Goal: Task Accomplishment & Management: Complete application form

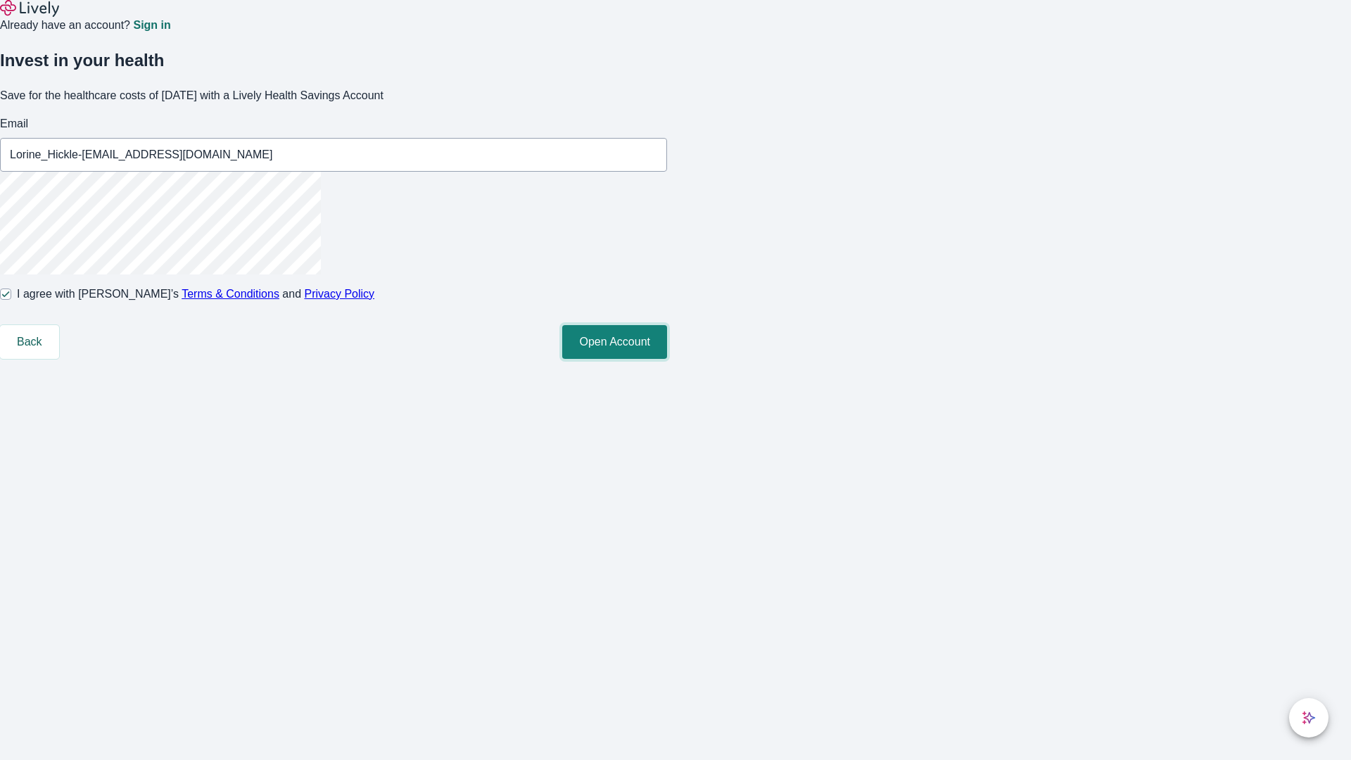
click at [667, 359] on button "Open Account" at bounding box center [614, 342] width 105 height 34
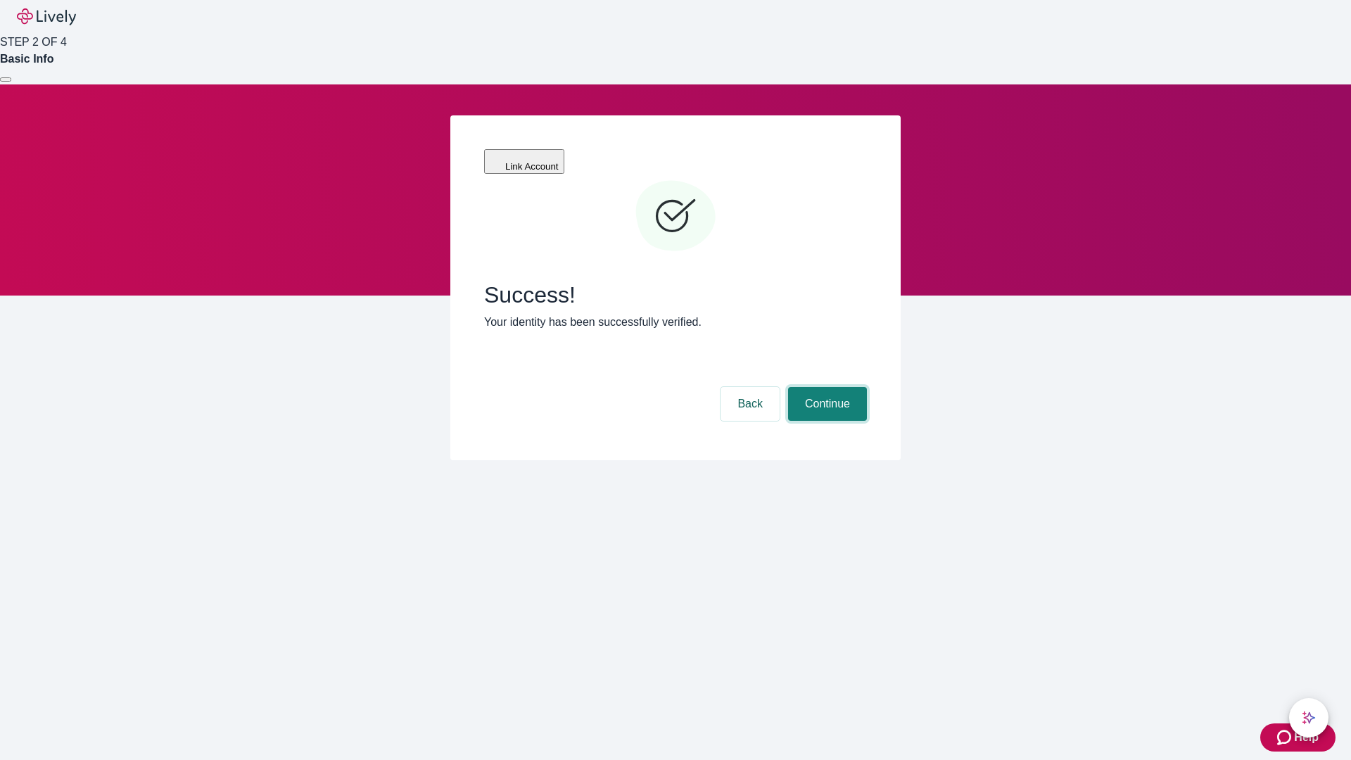
click at [825, 387] on button "Continue" at bounding box center [827, 404] width 79 height 34
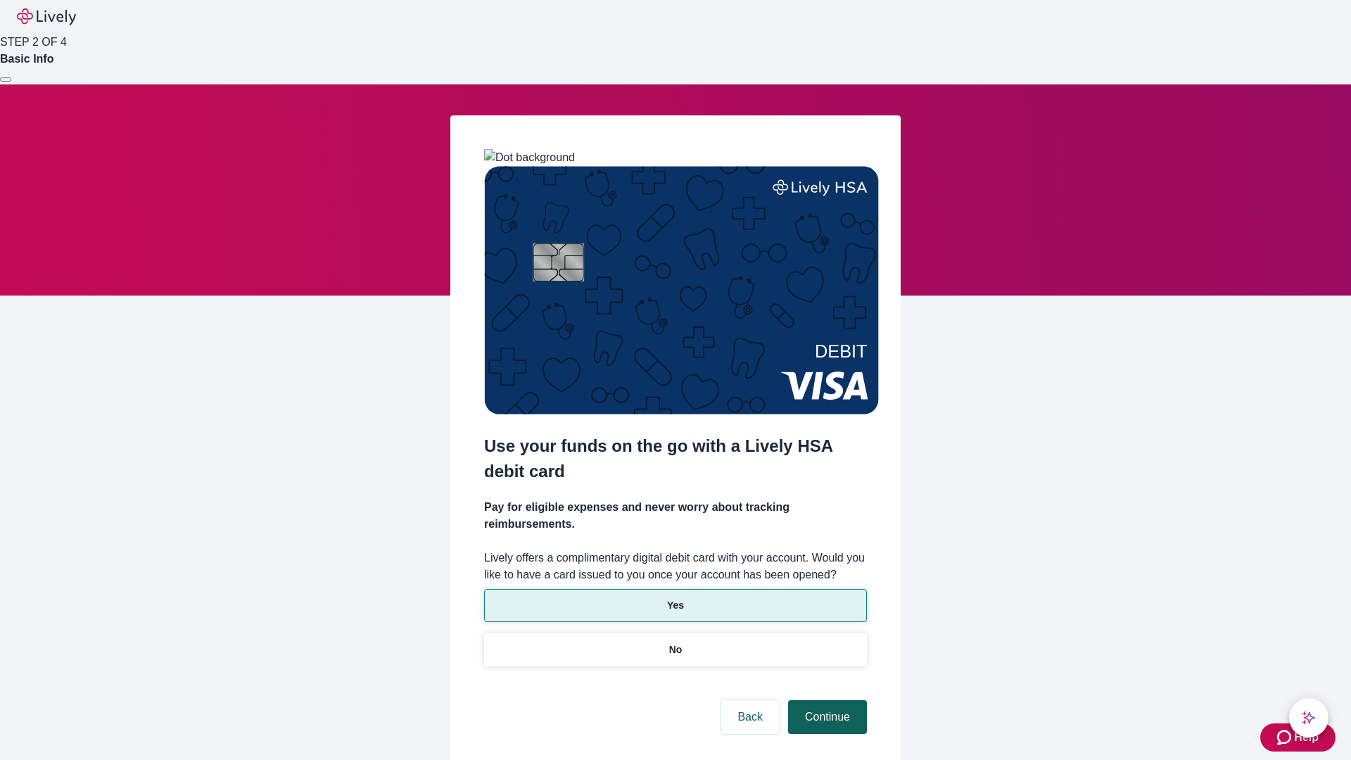
click at [675, 598] on p "Yes" at bounding box center [675, 605] width 17 height 15
click at [825, 700] on button "Continue" at bounding box center [827, 717] width 79 height 34
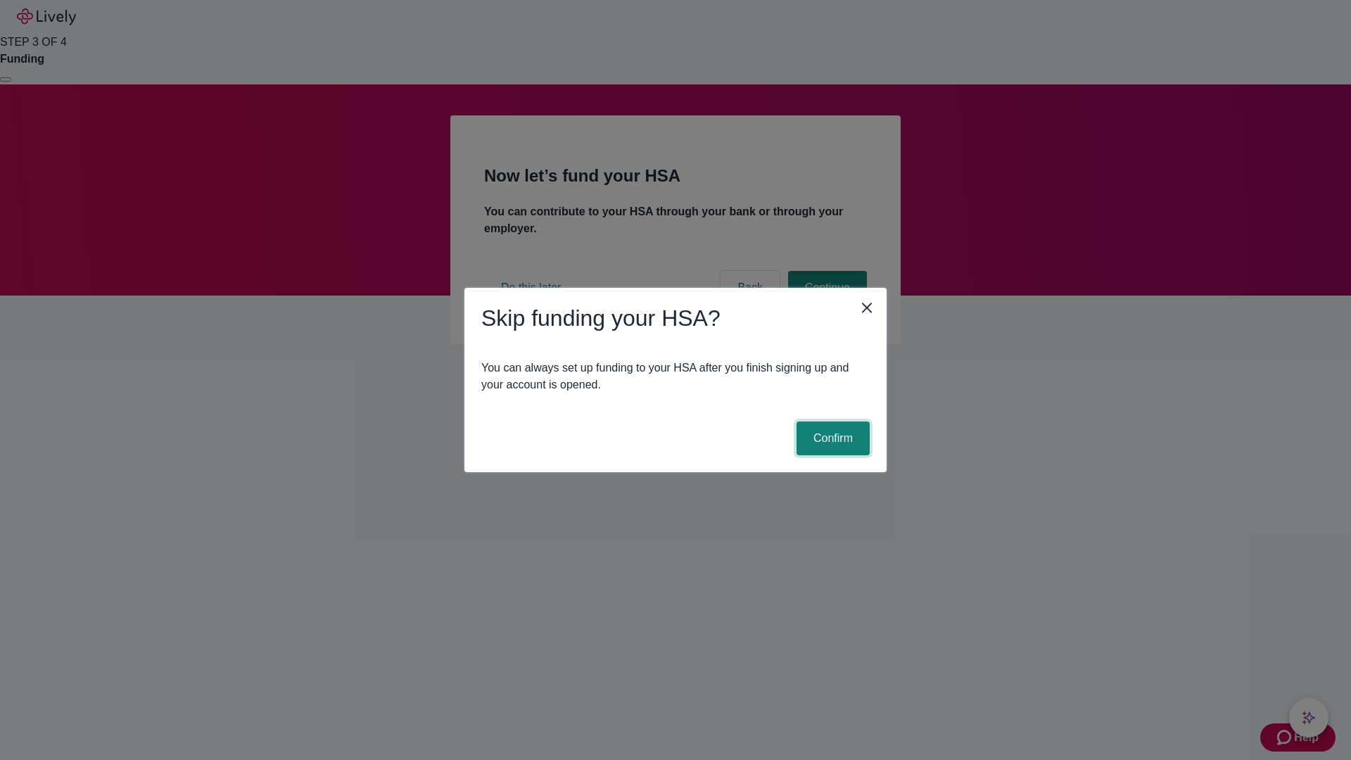
click at [831, 438] on button "Confirm" at bounding box center [832, 438] width 73 height 34
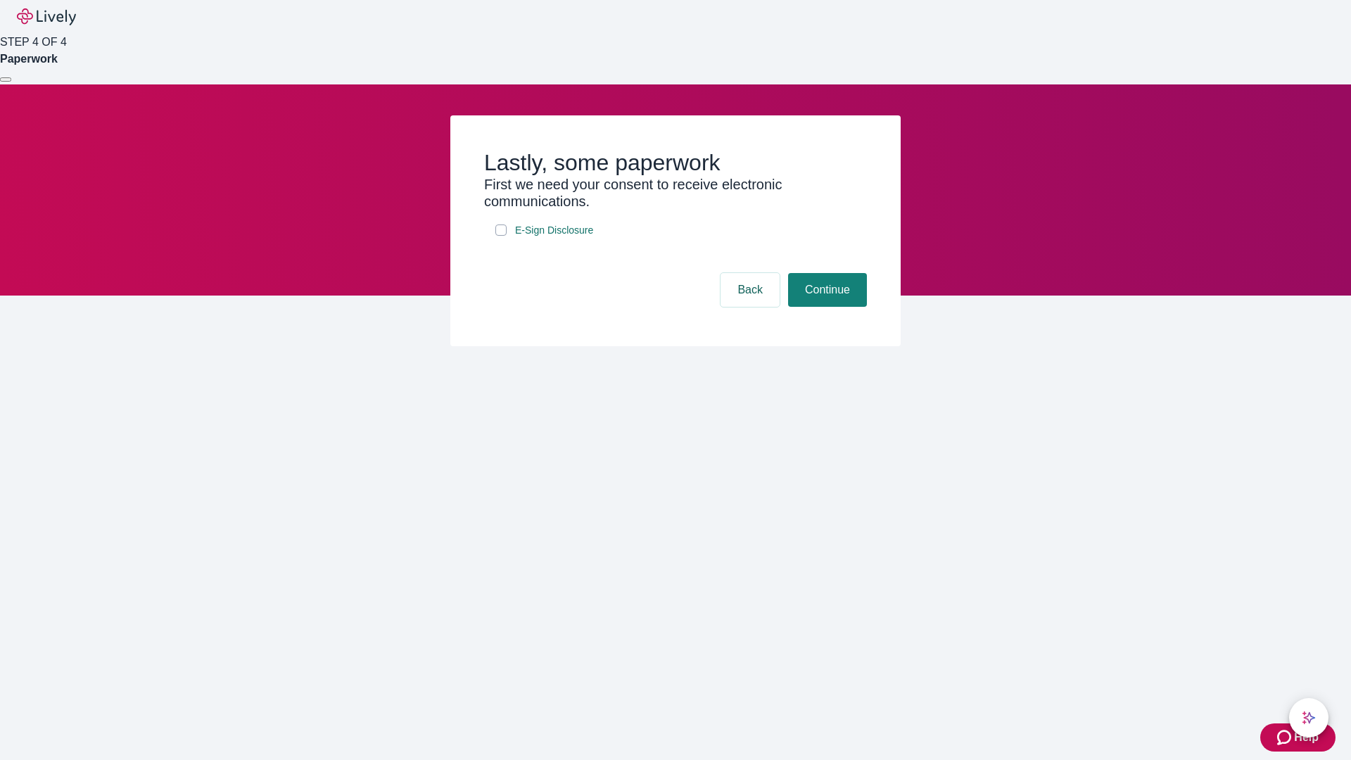
click at [501, 236] on input "E-Sign Disclosure" at bounding box center [500, 229] width 11 height 11
checkbox input "true"
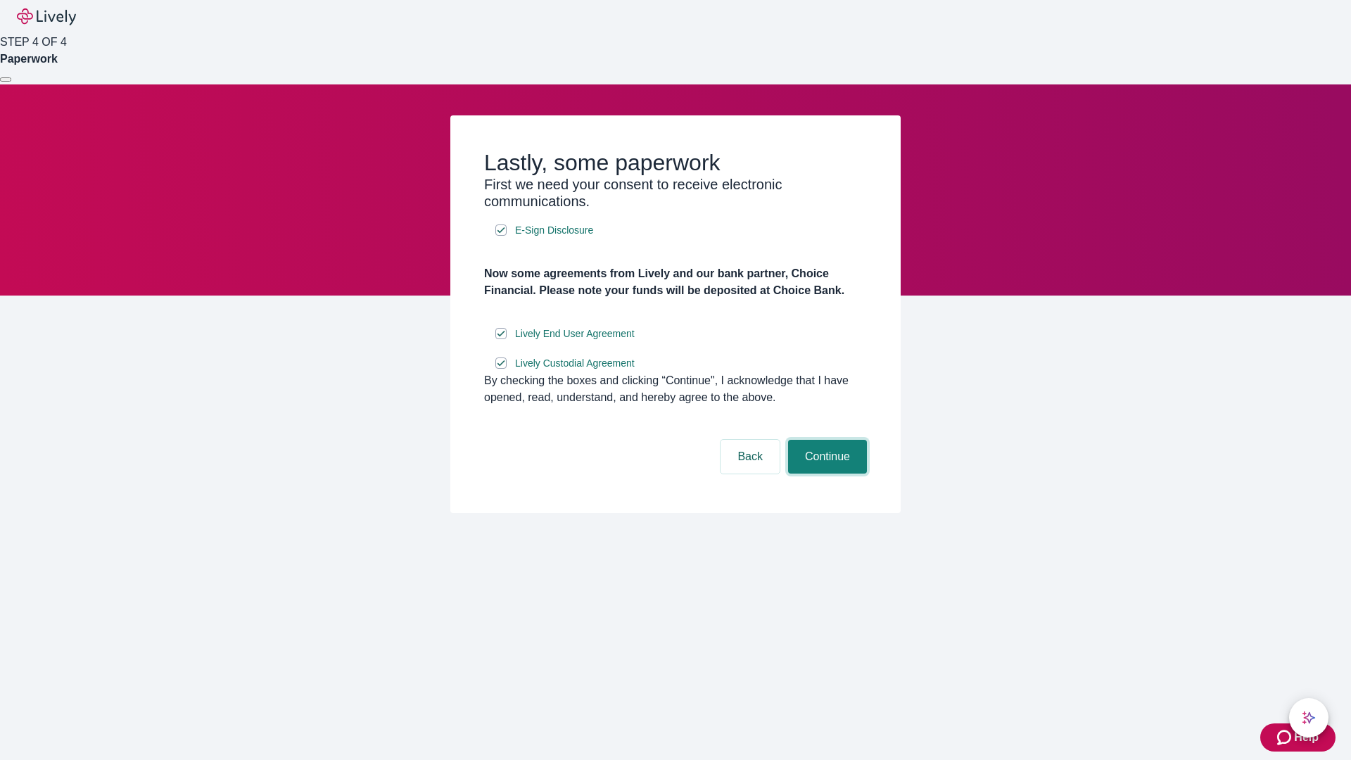
click at [825, 473] on button "Continue" at bounding box center [827, 457] width 79 height 34
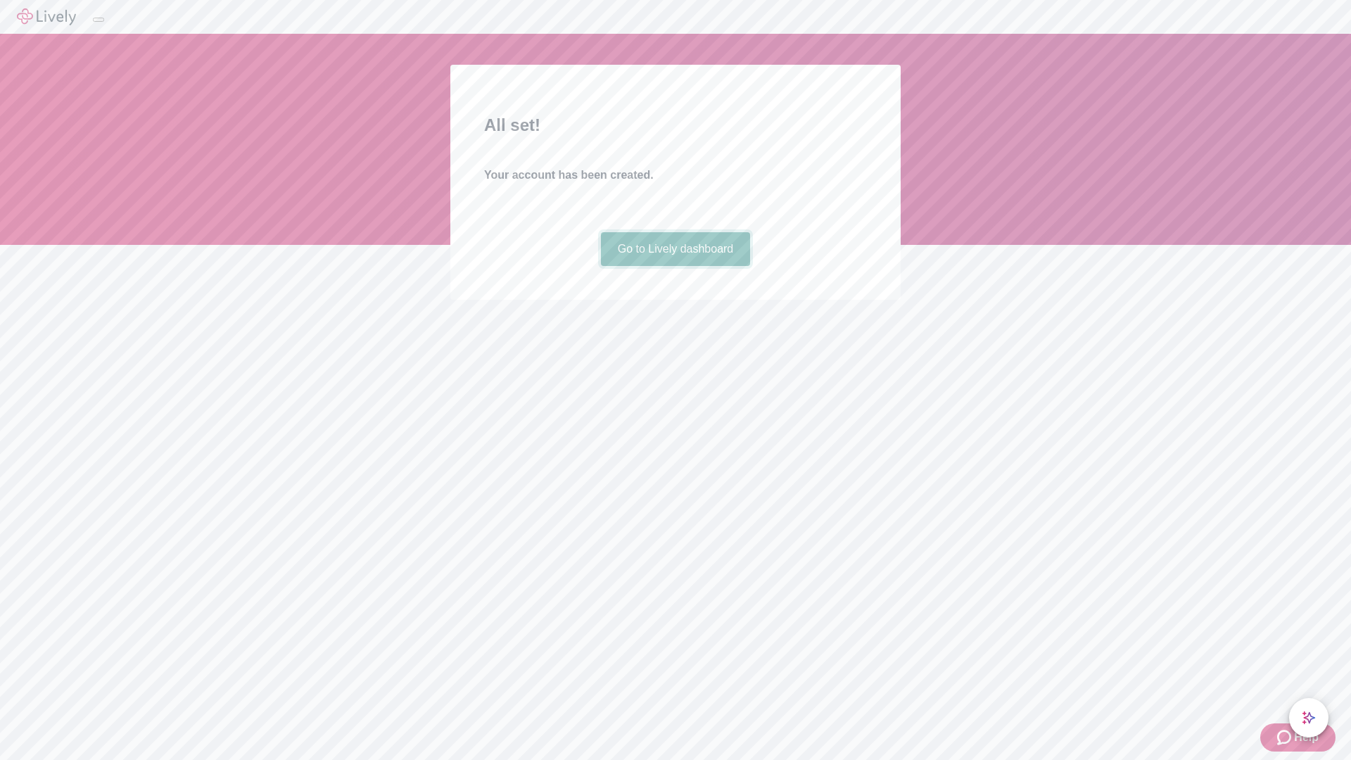
click at [675, 266] on link "Go to Lively dashboard" at bounding box center [676, 249] width 150 height 34
